Goal: Navigation & Orientation: Find specific page/section

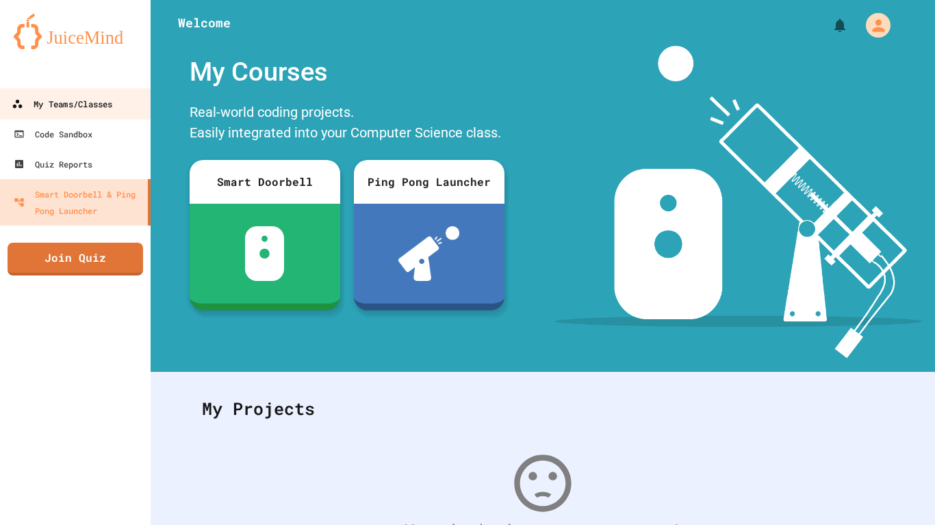
click at [71, 114] on link "My Teams/Classes" at bounding box center [75, 103] width 155 height 31
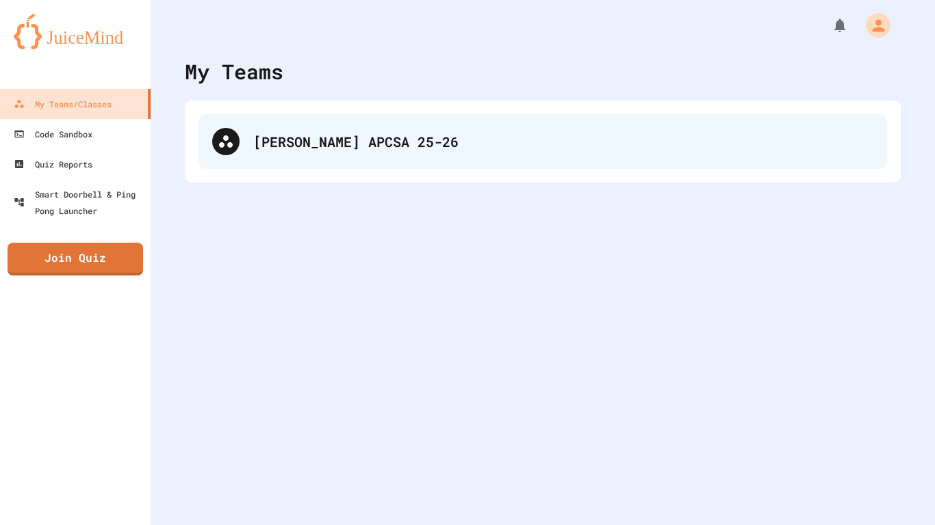
click at [236, 152] on div "[PERSON_NAME] APCSA 25-26" at bounding box center [542, 141] width 688 height 55
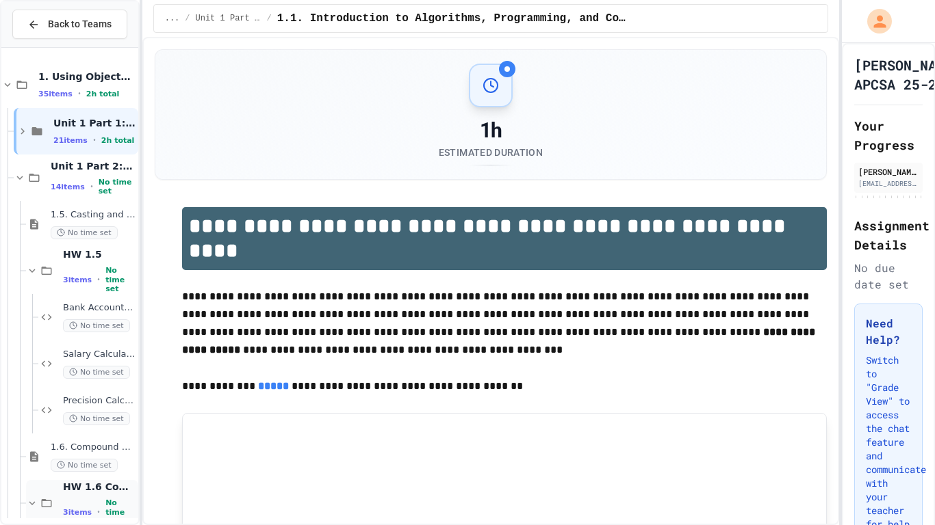
click at [32, 497] on icon at bounding box center [32, 503] width 12 height 12
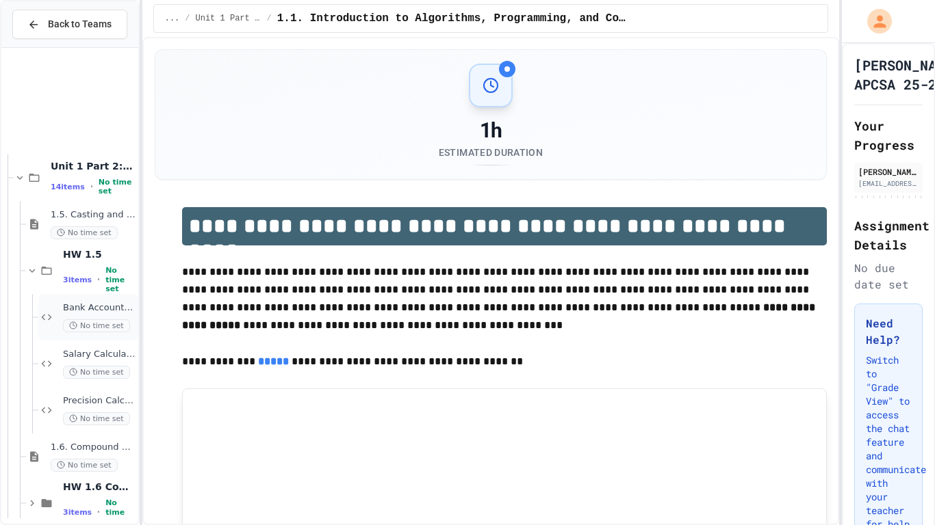
click at [53, 294] on div "Bank Account Fixer No time set" at bounding box center [88, 317] width 100 height 47
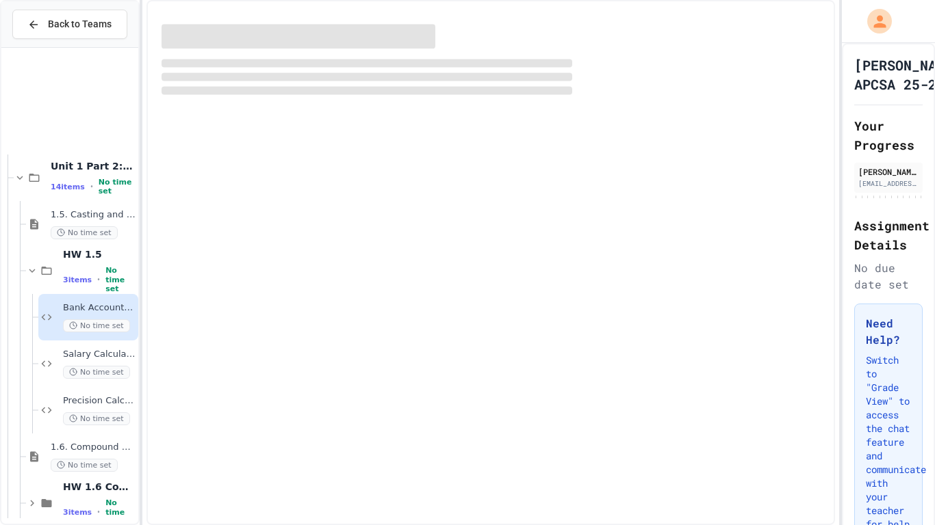
scroll to position [140, 0]
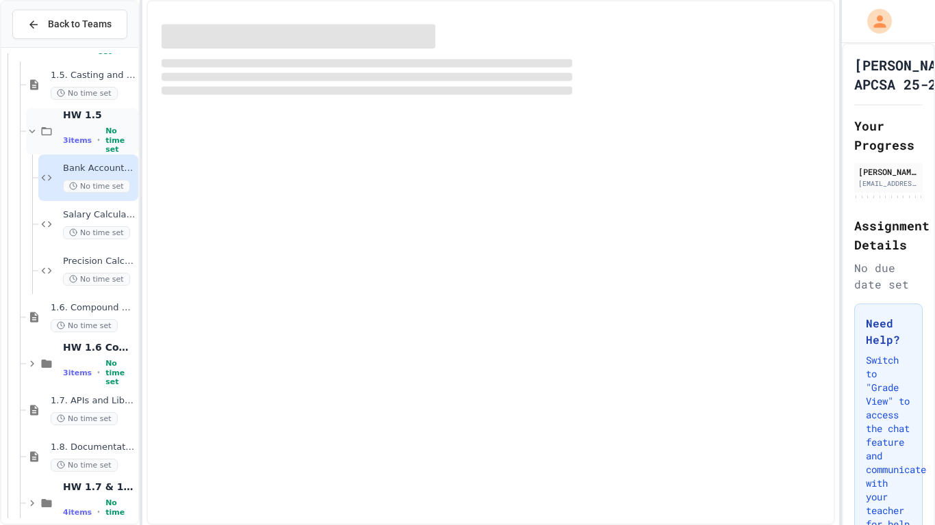
click at [27, 132] on icon at bounding box center [32, 131] width 12 height 12
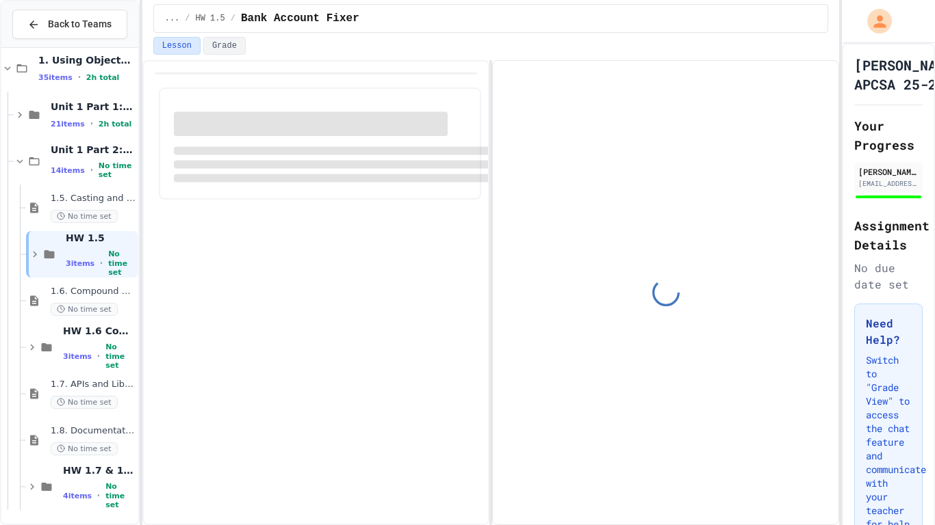
scroll to position [16, 0]
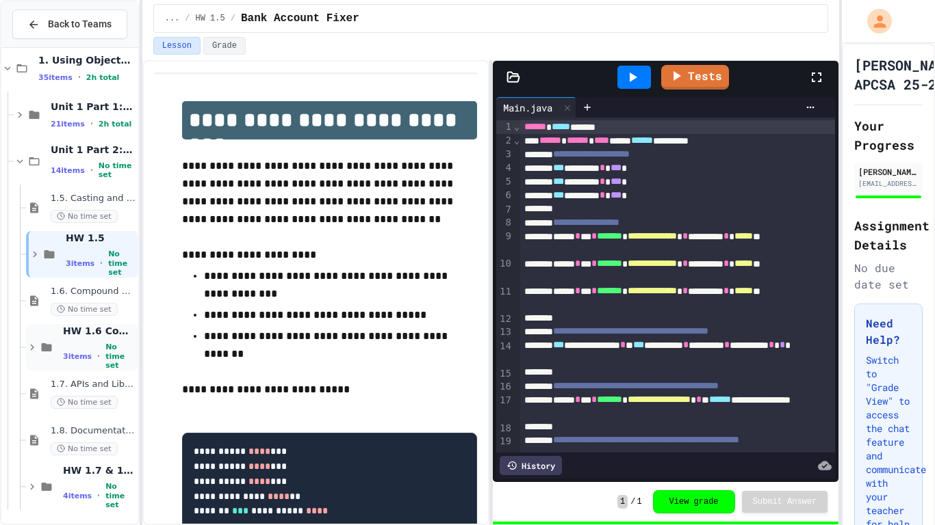
click at [70, 344] on div "HW 1.6 Compound Assignment Operators 3 items • No time set" at bounding box center [99, 347] width 73 height 45
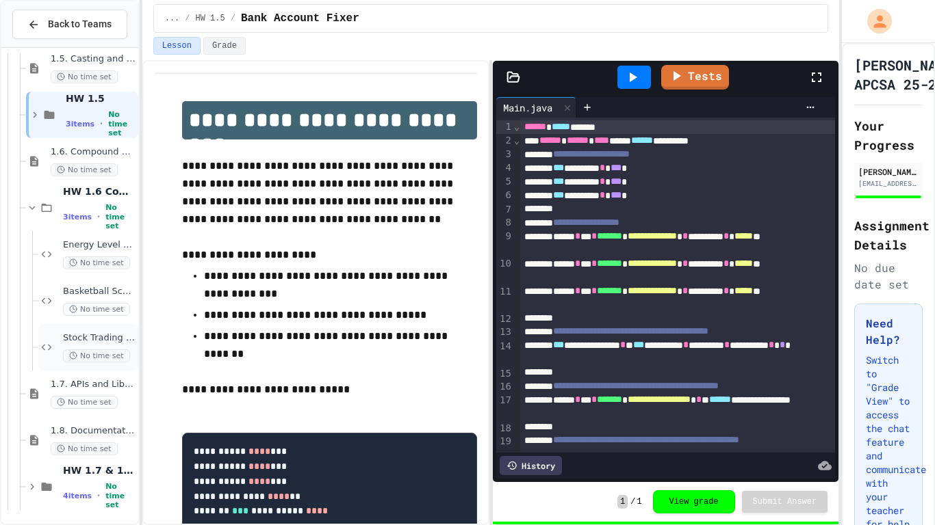
click at [60, 336] on div "Stock Trading Simulator No time set" at bounding box center [88, 347] width 100 height 47
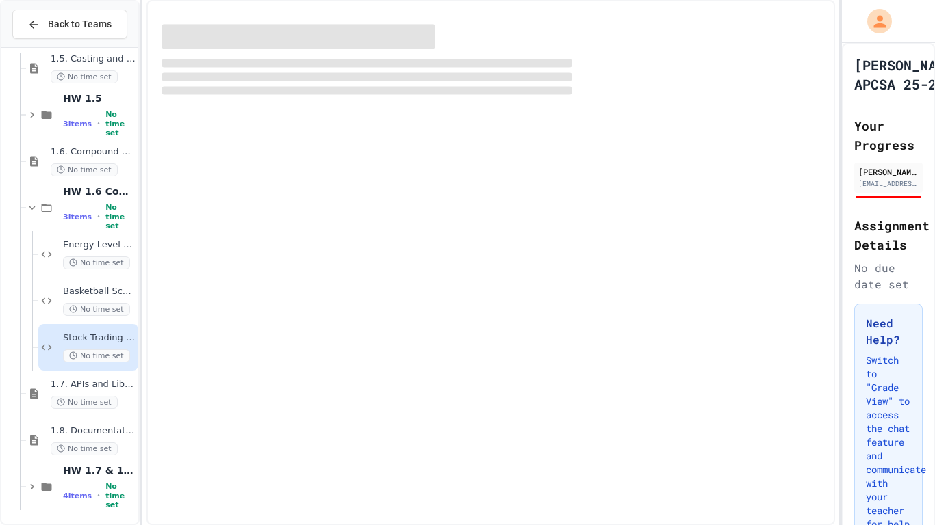
scroll to position [140, 0]
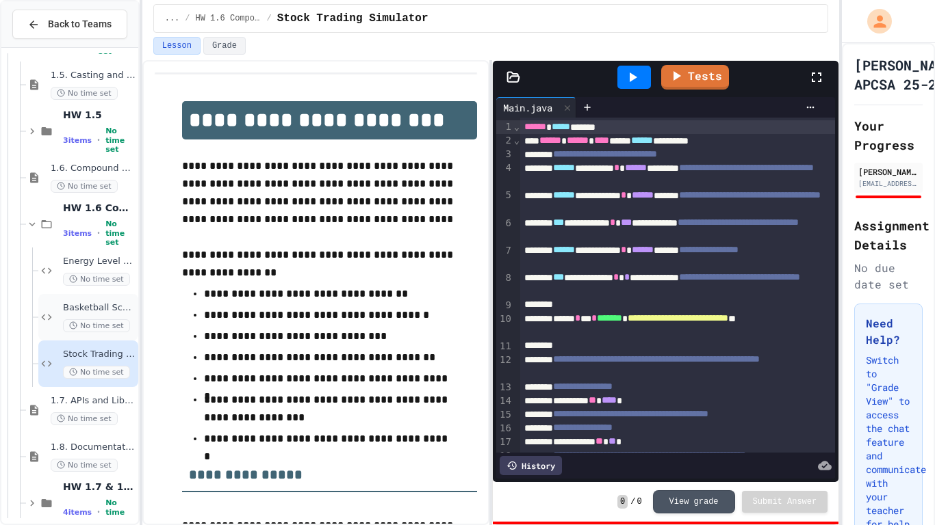
click at [60, 328] on div "Basketball Score Tracker No time set" at bounding box center [88, 317] width 100 height 47
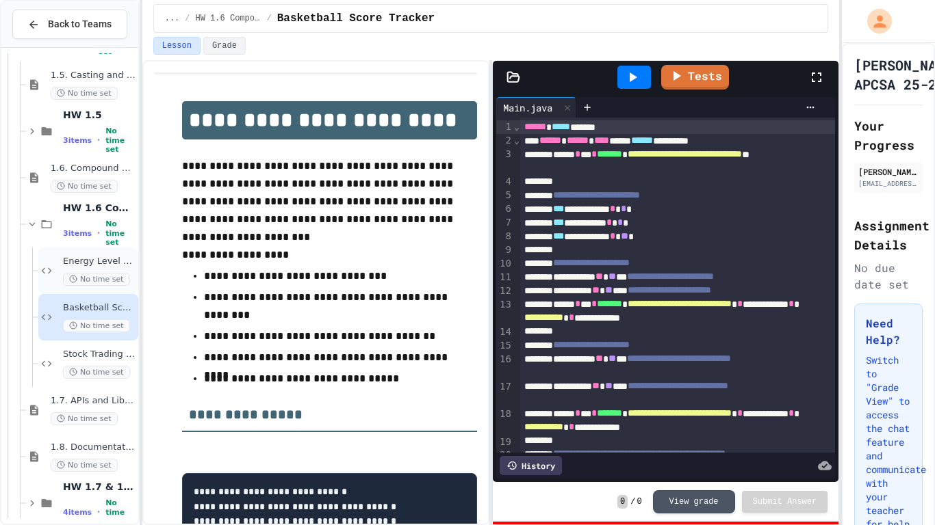
click at [56, 283] on div "Energy Level Tracker No time set" at bounding box center [88, 271] width 100 height 47
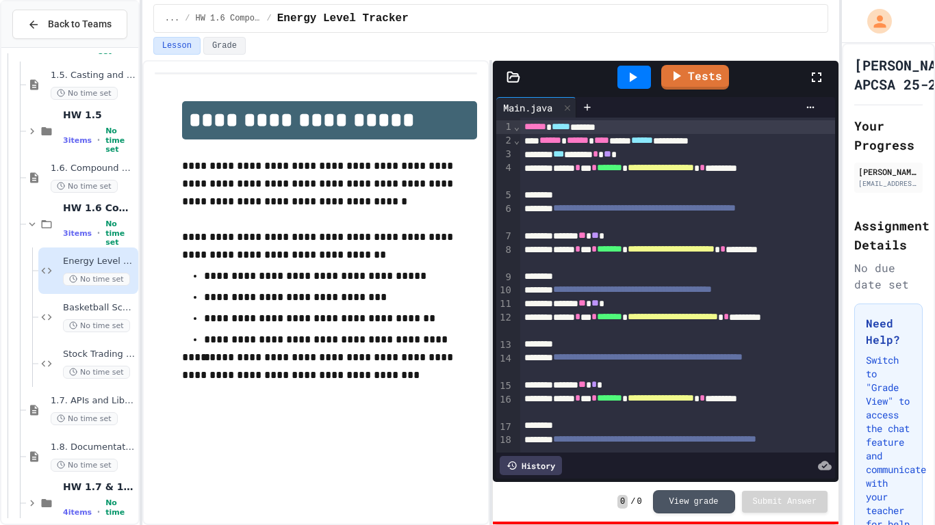
scroll to position [79, 0]
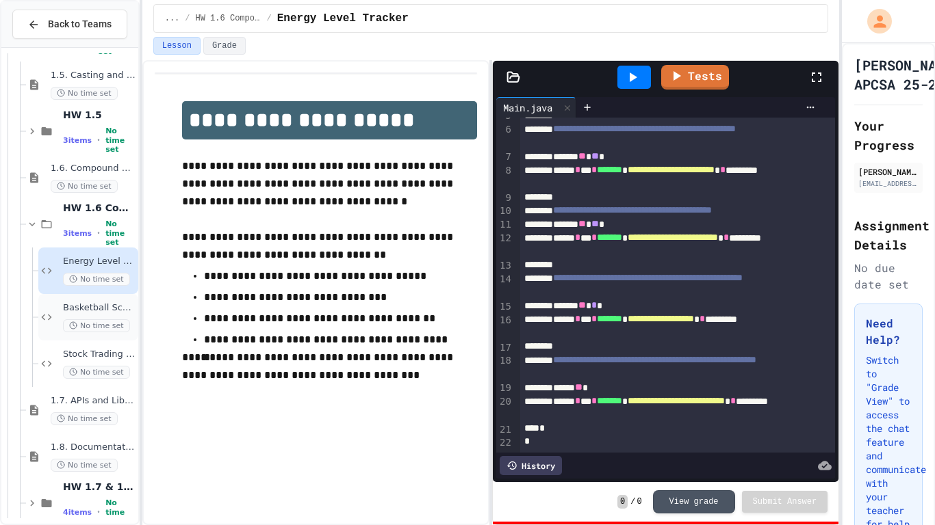
click at [109, 309] on span "Basketball Score Tracker" at bounding box center [99, 308] width 73 height 12
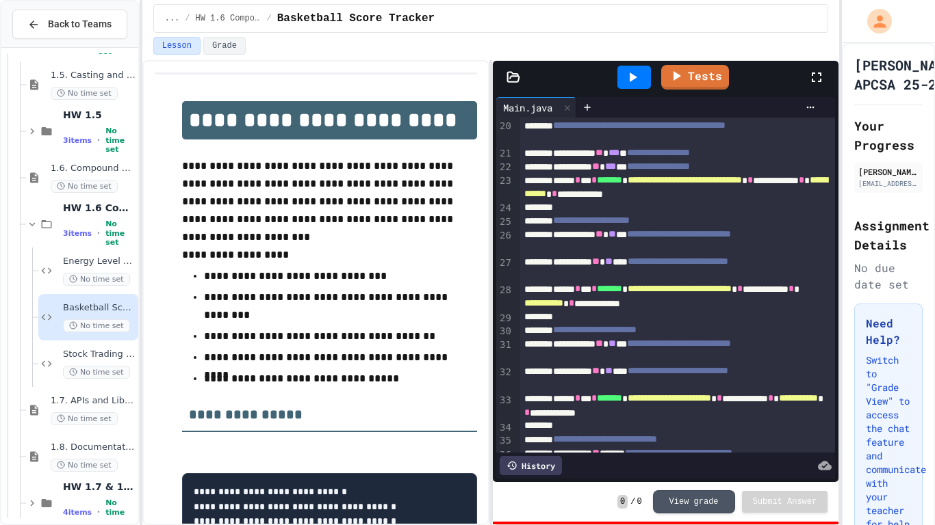
scroll to position [409, 0]
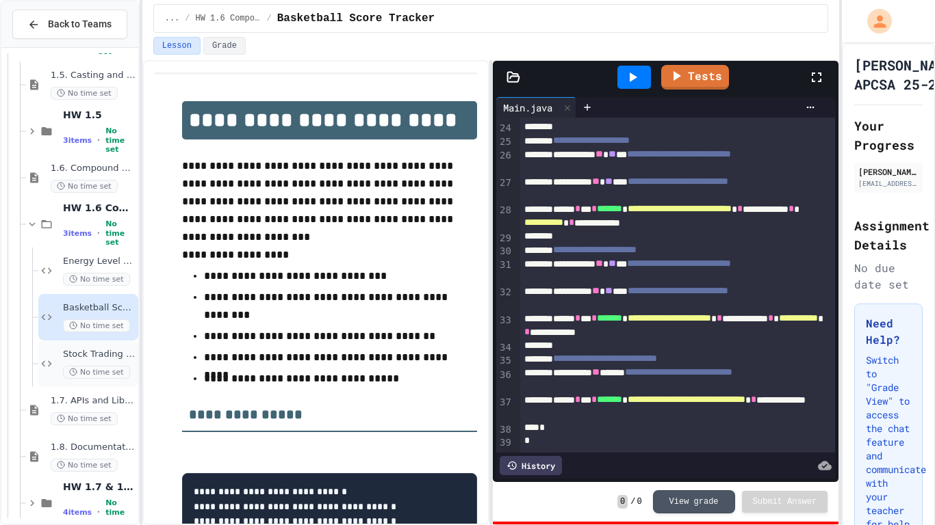
click at [96, 346] on div "Stock Trading Simulator No time set" at bounding box center [88, 364] width 100 height 47
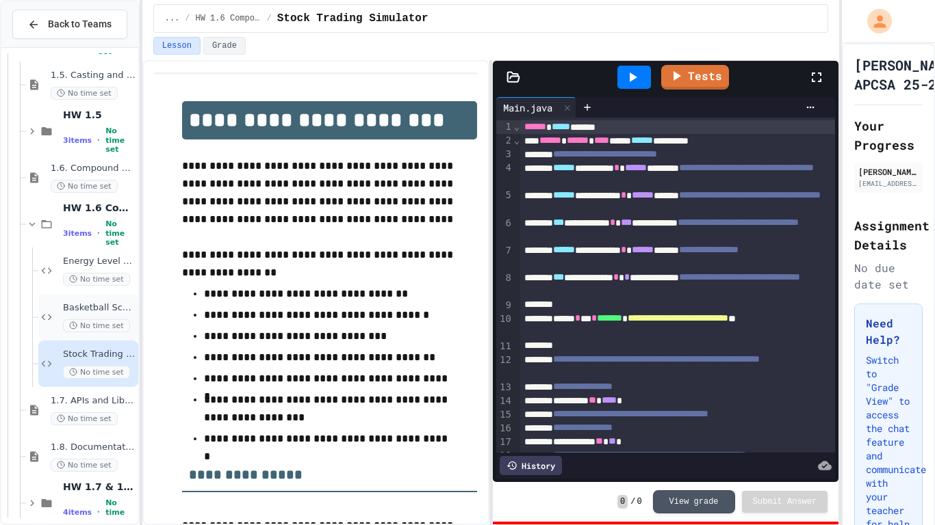
scroll to position [156, 0]
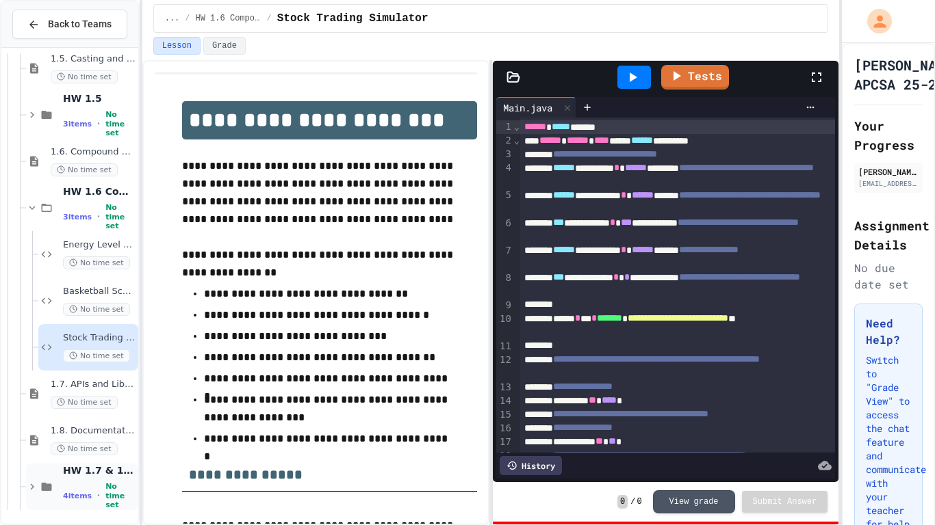
click at [109, 485] on div "HW 1.7 & 1.8 APIs & Documentations 4 items • No time set" at bounding box center [99, 487] width 73 height 45
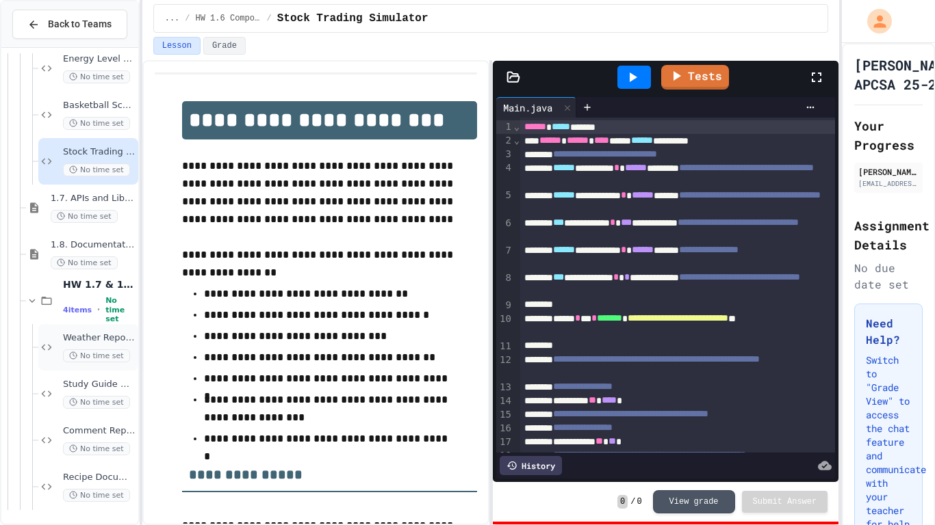
click at [63, 343] on span "Weather Report Fixer" at bounding box center [99, 339] width 73 height 12
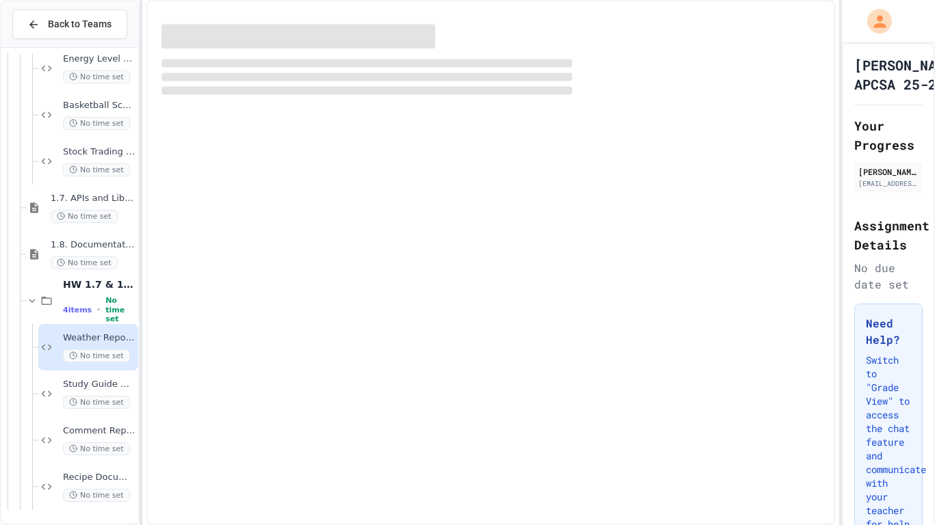
scroll to position [326, 0]
